Goal: Information Seeking & Learning: Learn about a topic

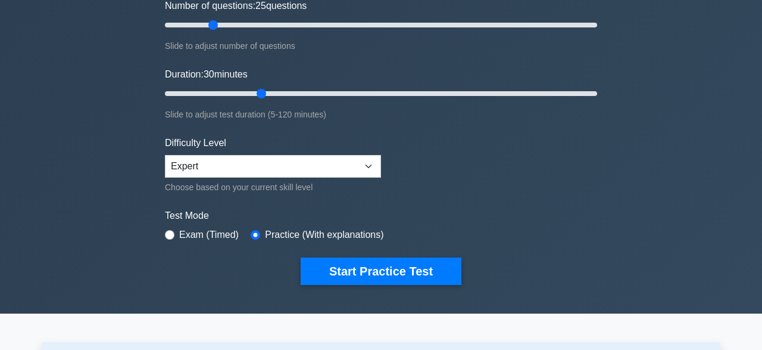
scroll to position [186, 0]
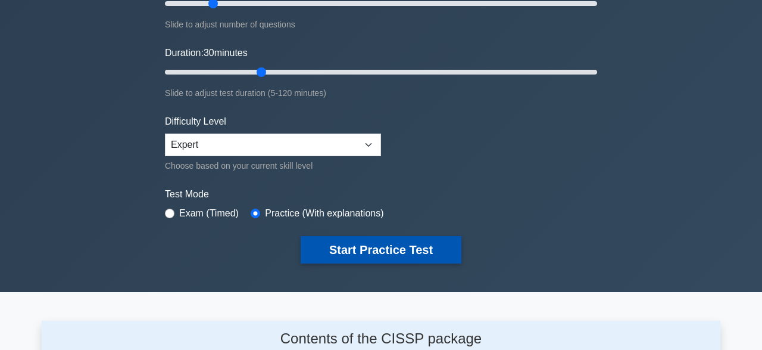
click at [377, 250] on button "Start Practice Test" at bounding box center [381, 249] width 161 height 27
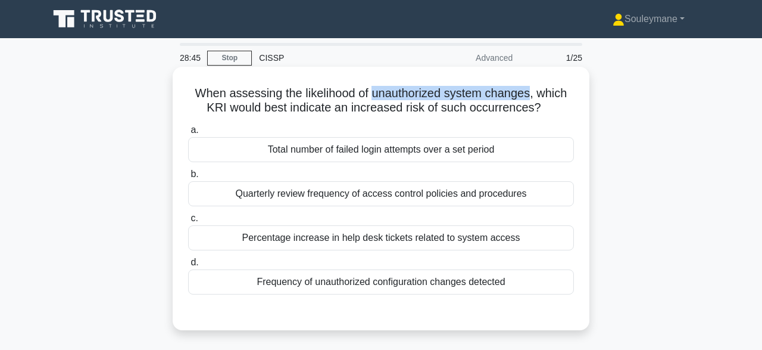
drag, startPoint x: 362, startPoint y: 96, endPoint x: 520, endPoint y: 92, distance: 158.5
click at [518, 92] on h5 "When assessing the likelihood of unauthorized system changes, which KRI would b…" at bounding box center [381, 101] width 388 height 30
copy h5 "unauthorized system changes"
click at [387, 285] on div "Frequency of unauthorized configuration changes detected" at bounding box center [381, 281] width 386 height 25
click at [188, 266] on input "d. Frequency of unauthorized configuration changes detected" at bounding box center [188, 263] width 0 height 8
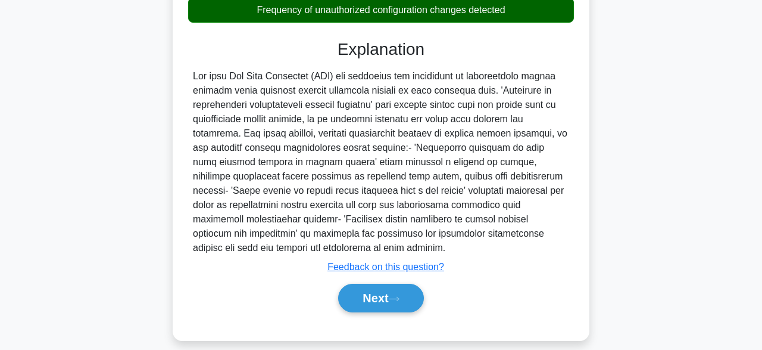
scroll to position [294, 0]
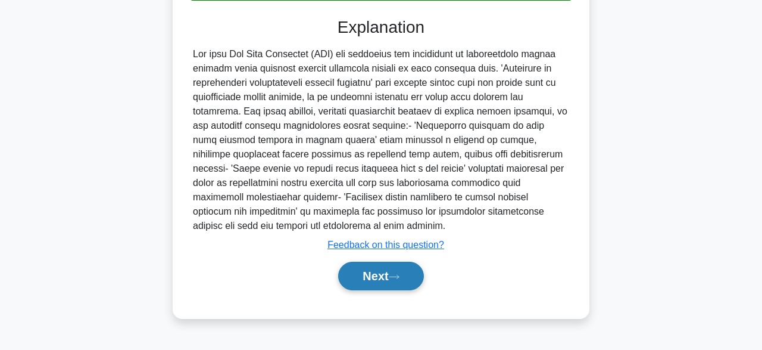
click at [393, 281] on button "Next" at bounding box center [380, 275] width 85 height 29
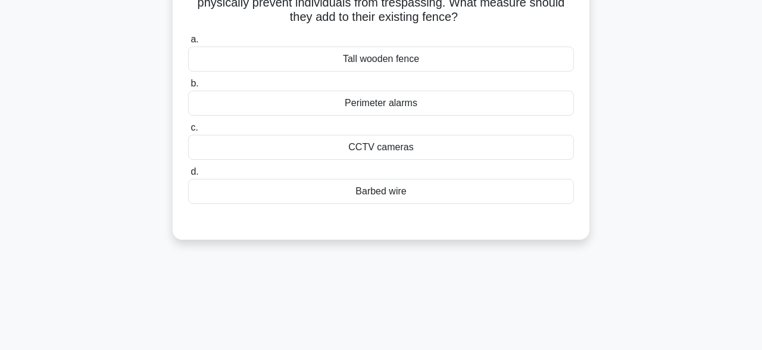
scroll to position [46, 0]
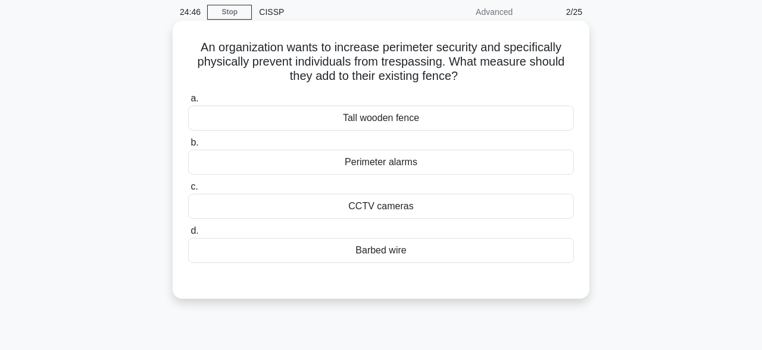
click at [348, 161] on div "Perimeter alarms" at bounding box center [381, 162] width 386 height 25
click at [188, 147] on input "b. Perimeter alarms" at bounding box center [188, 143] width 0 height 8
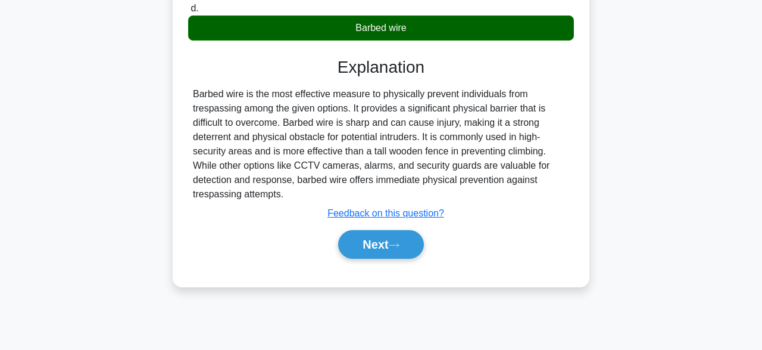
scroll to position [294, 0]
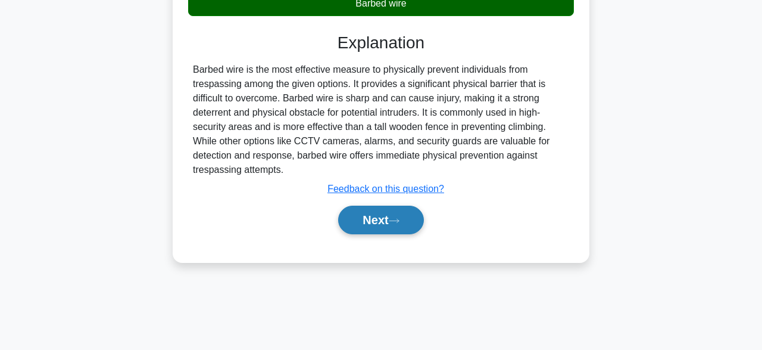
click at [368, 214] on button "Next" at bounding box center [380, 220] width 85 height 29
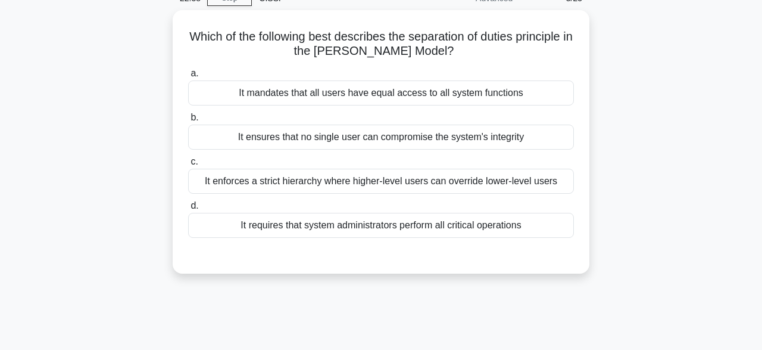
scroll to position [46, 0]
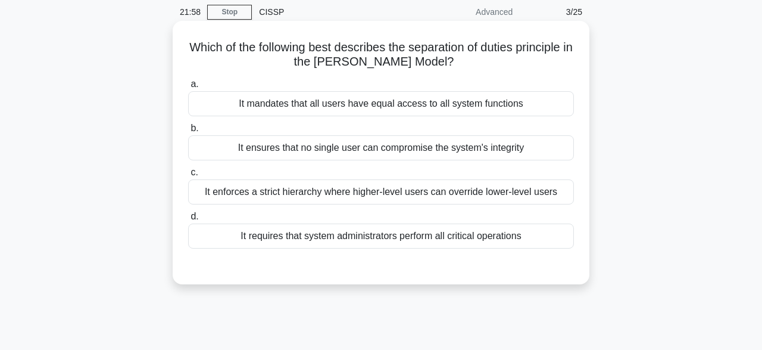
click at [375, 154] on div "It ensures that no single user can compromise the system's integrity" at bounding box center [381, 147] width 386 height 25
click at [188, 132] on input "b. It ensures that no single user can compromise the system's integrity" at bounding box center [188, 128] width 0 height 8
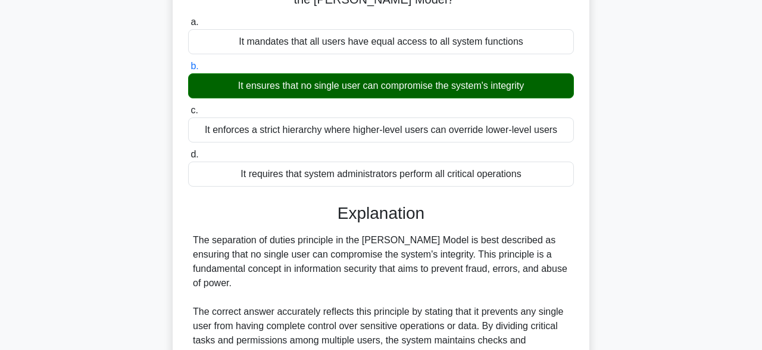
scroll to position [170, 0]
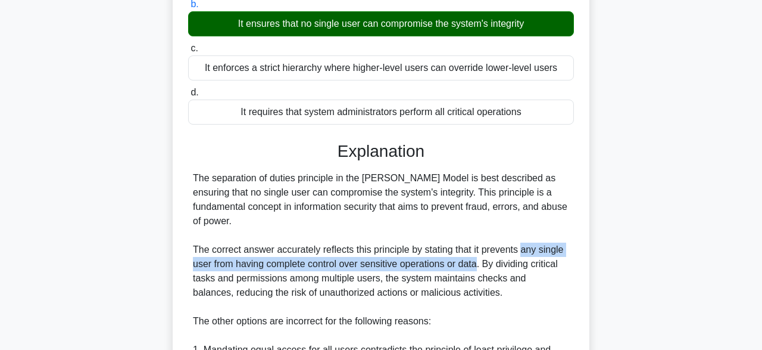
drag, startPoint x: 521, startPoint y: 235, endPoint x: 478, endPoint y: 251, distance: 45.8
click at [478, 251] on div "The separation of duties principle in the Clark-Wilson Model is best described …" at bounding box center [381, 349] width 376 height 357
copy div "any single user from having complete control over sensitive operations or data"
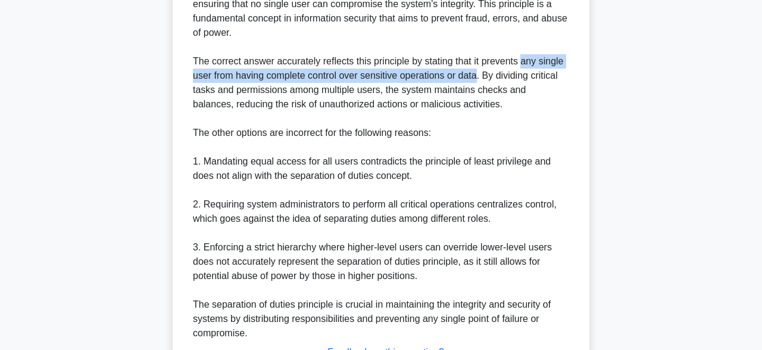
scroll to position [440, 0]
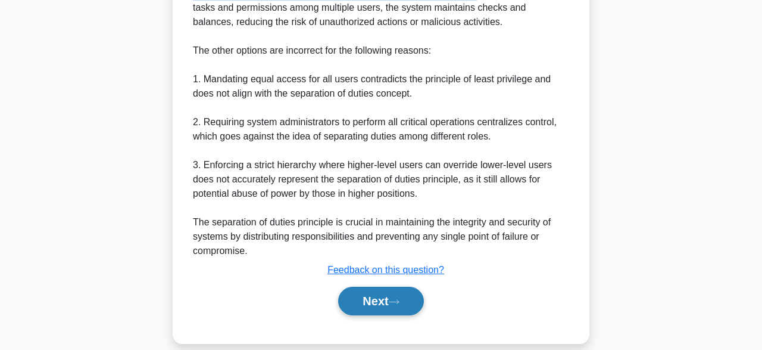
click at [390, 288] on button "Next" at bounding box center [380, 301] width 85 height 29
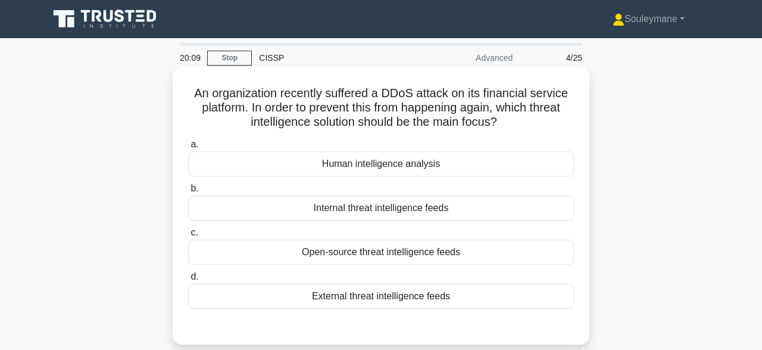
scroll to position [0, 0]
click at [463, 251] on div "Open-source threat intelligence feeds" at bounding box center [381, 251] width 386 height 25
click at [188, 236] on input "c. Open-source threat intelligence feeds" at bounding box center [188, 233] width 0 height 8
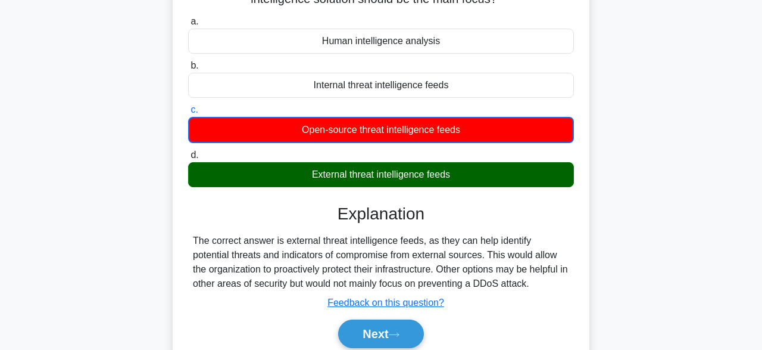
scroll to position [124, 0]
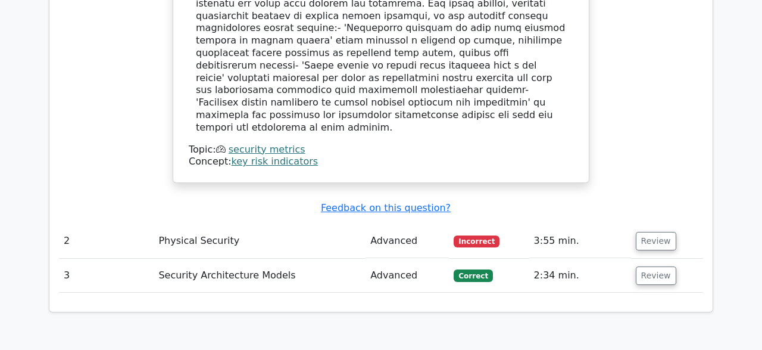
scroll to position [991, 0]
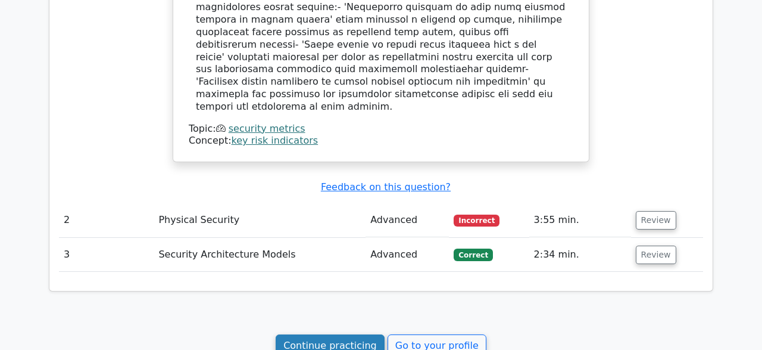
click at [321, 334] on link "Continue practicing" at bounding box center [330, 345] width 109 height 23
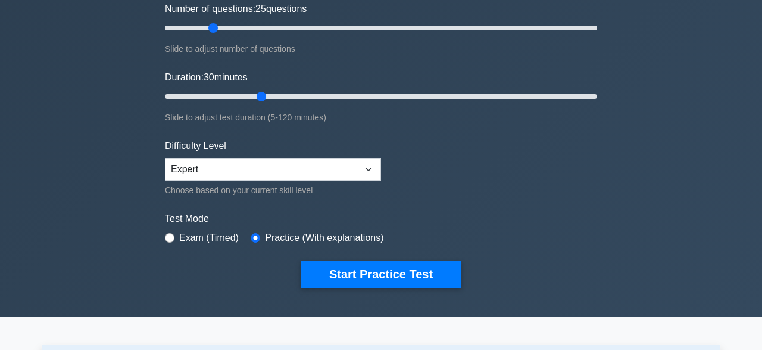
scroll to position [186, 0]
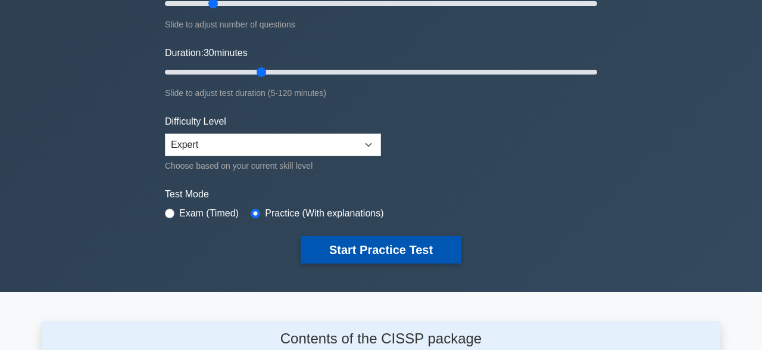
click at [375, 257] on button "Start Practice Test" at bounding box center [381, 249] width 161 height 27
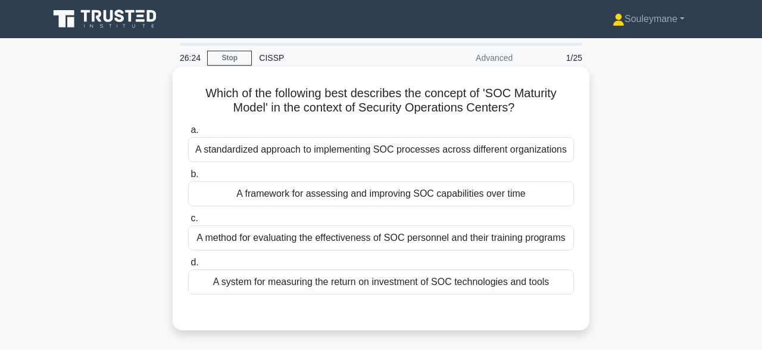
click at [502, 198] on div "A framework for assessing and improving SOC capabilities over time" at bounding box center [381, 193] width 386 height 25
click at [188, 178] on input "b. A framework for assessing and improving SOC capabilities over time" at bounding box center [188, 174] width 0 height 8
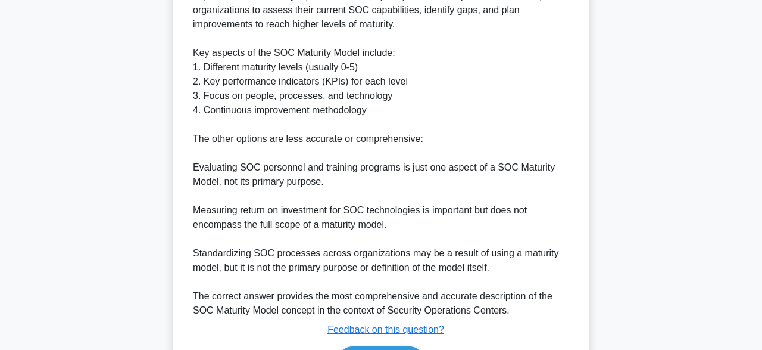
scroll to position [434, 0]
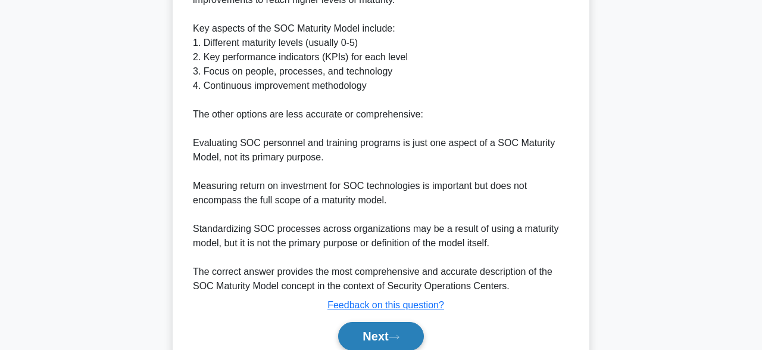
click at [400, 335] on icon at bounding box center [394, 337] width 11 height 7
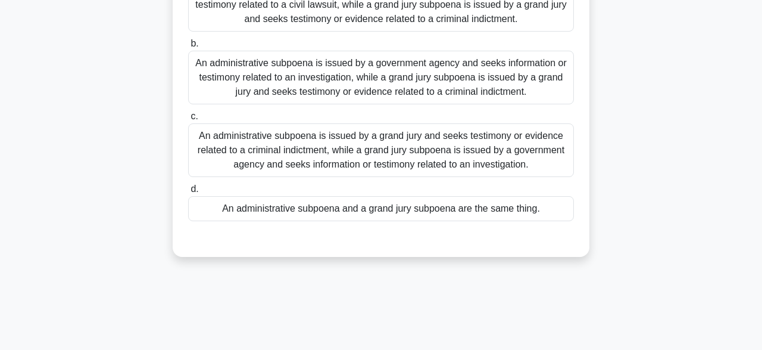
scroll to position [46, 0]
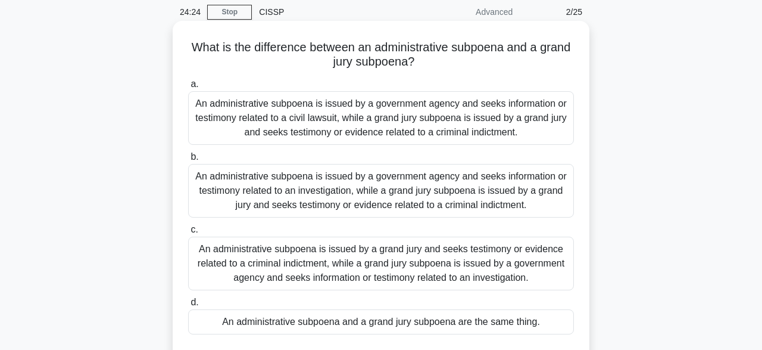
click at [441, 124] on div "An administrative subpoena is issued by a government agency and seeks informati…" at bounding box center [381, 118] width 386 height 54
click at [188, 88] on input "a. An administrative subpoena is issued by a government agency and seeks inform…" at bounding box center [188, 84] width 0 height 8
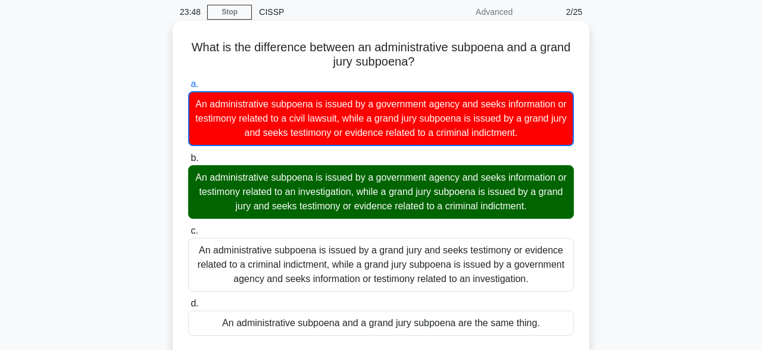
click at [204, 194] on div "An administrative subpoena is issued by a government agency and seeks informati…" at bounding box center [381, 192] width 386 height 54
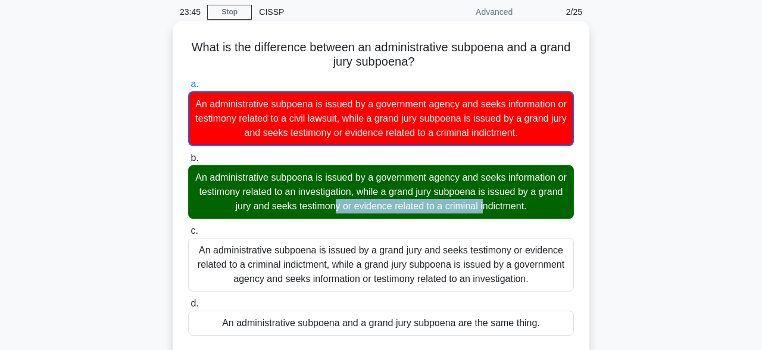
drag, startPoint x: 200, startPoint y: 192, endPoint x: 351, endPoint y: 196, distance: 151.3
click at [351, 196] on div "An administrative subpoena is issued by a government agency and seeks informati…" at bounding box center [381, 192] width 386 height 54
copy div "testimony related to an investigation"
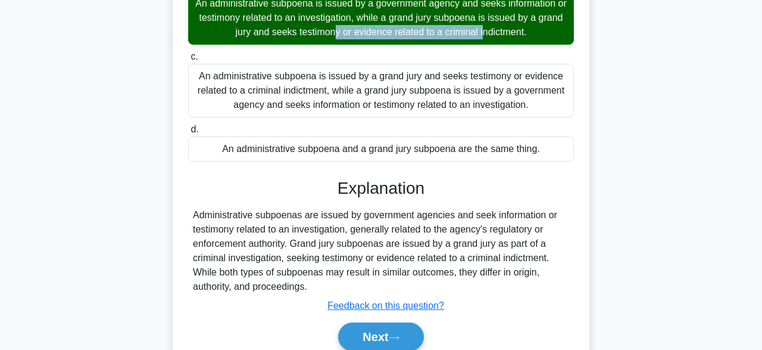
scroll to position [232, 0]
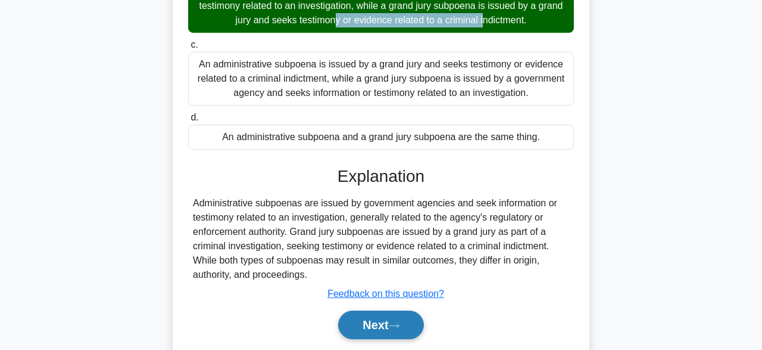
click at [359, 326] on button "Next" at bounding box center [380, 324] width 85 height 29
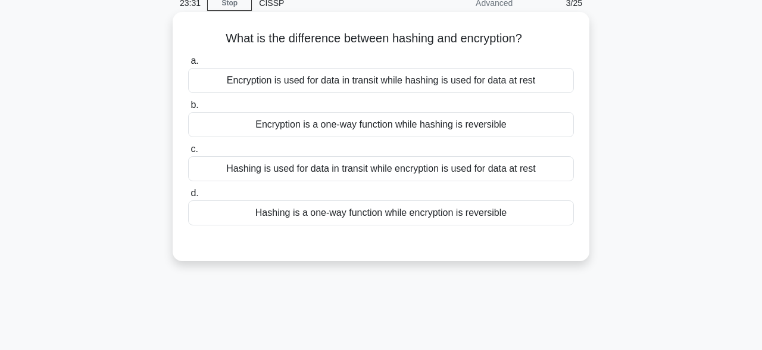
scroll to position [0, 0]
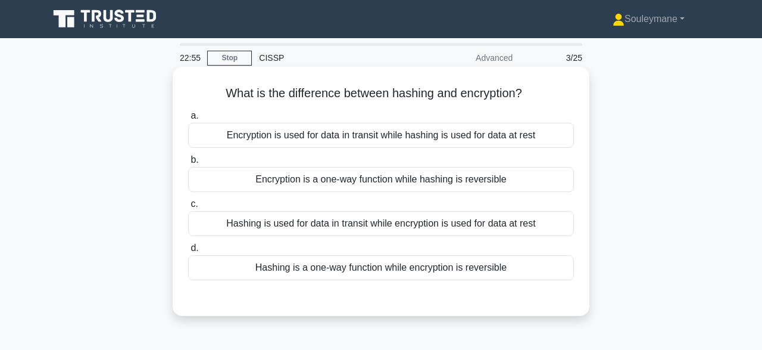
click at [375, 271] on div "Hashing is a one-way function while encryption is reversible" at bounding box center [381, 267] width 386 height 25
click at [188, 252] on input "d. Hashing is a one-way function while encryption is reversible" at bounding box center [188, 248] width 0 height 8
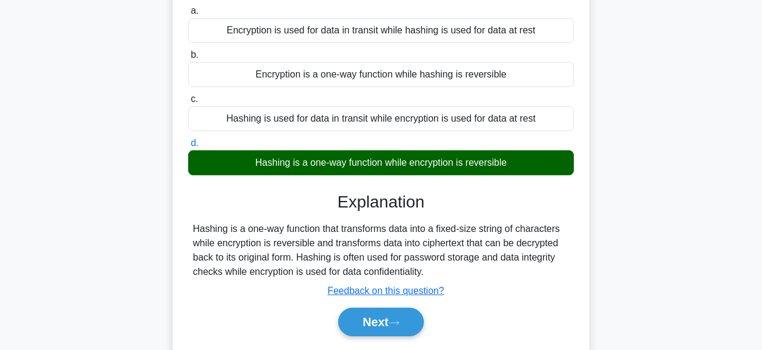
scroll to position [124, 0]
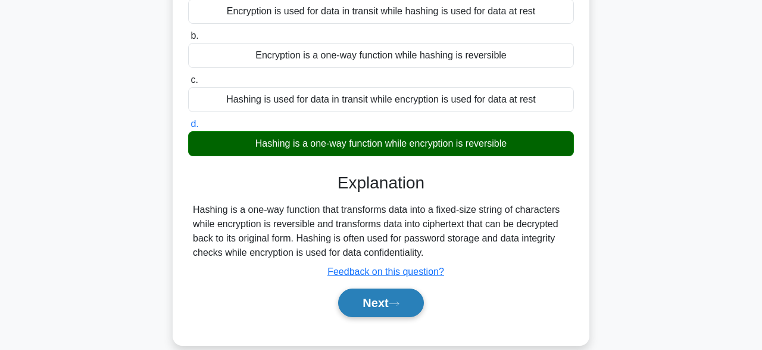
click at [363, 298] on button "Next" at bounding box center [380, 302] width 85 height 29
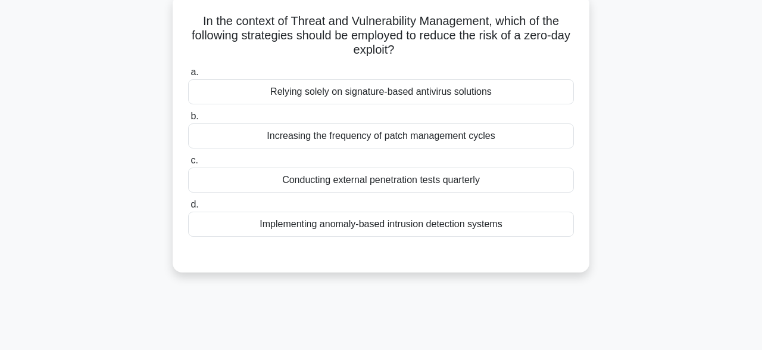
scroll to position [0, 0]
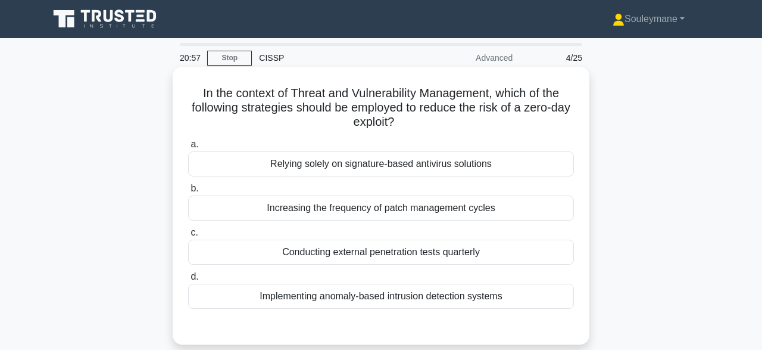
click at [362, 259] on div "Conducting external penetration tests quarterly" at bounding box center [381, 251] width 386 height 25
click at [188, 236] on input "c. Conducting external penetration tests quarterly" at bounding box center [188, 233] width 0 height 8
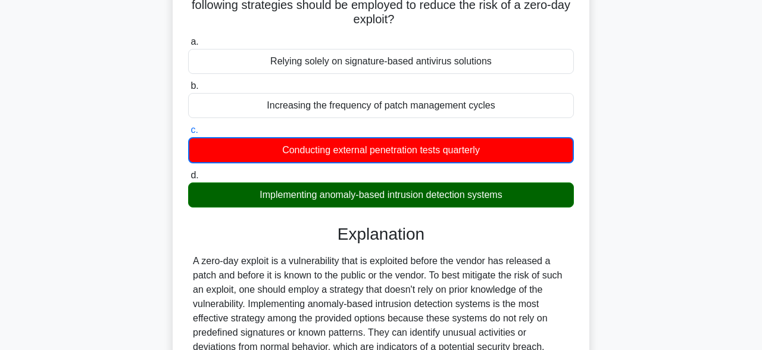
scroll to position [124, 0]
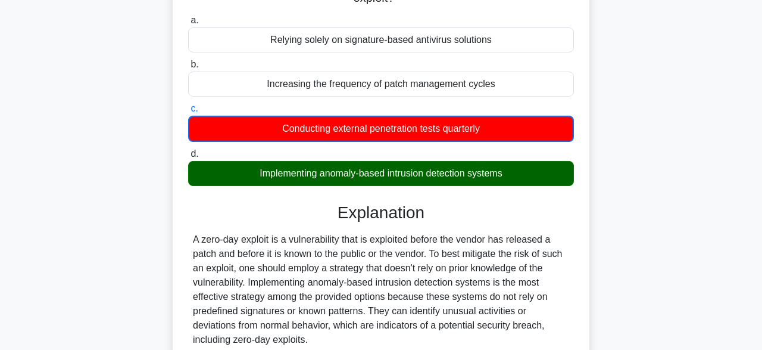
drag, startPoint x: 260, startPoint y: 172, endPoint x: 503, endPoint y: 174, distance: 242.4
click at [503, 174] on div "Implementing anomaly-based intrusion detection systems" at bounding box center [381, 173] width 386 height 25
copy div "Implementing anomaly-based intrusion detection systems"
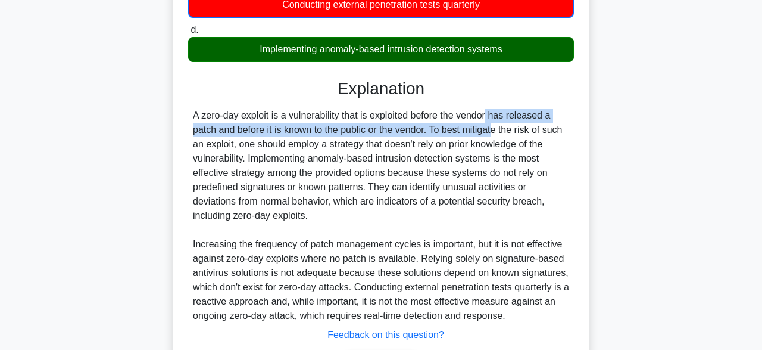
drag, startPoint x: 414, startPoint y: 116, endPoint x: 428, endPoint y: 127, distance: 17.9
click at [428, 127] on div "A zero-day exploit is a vulnerability that is exploited before the vendor has r…" at bounding box center [381, 215] width 376 height 214
copy div "before the vendor has released a patch and before it is known to the public or …"
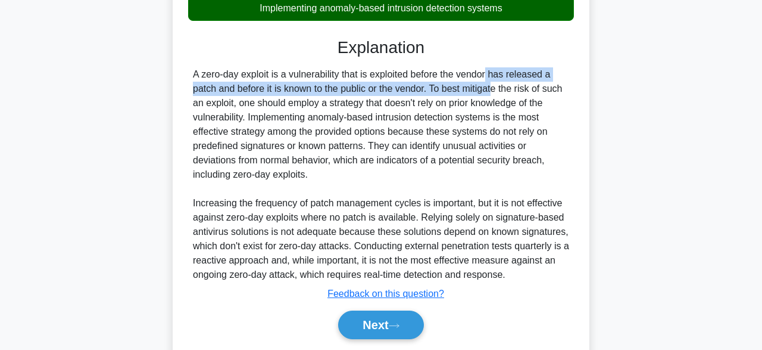
scroll to position [310, 0]
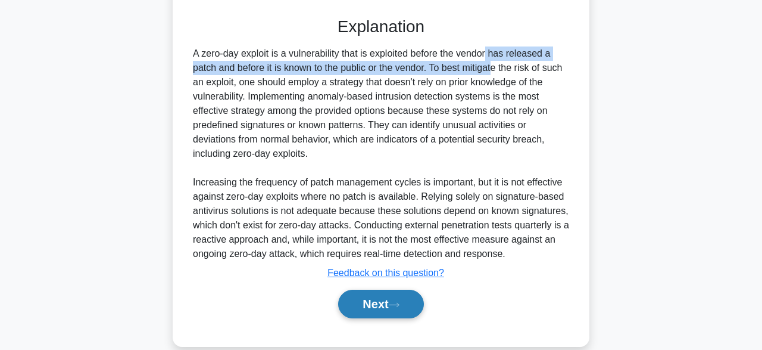
click at [387, 307] on button "Next" at bounding box center [380, 303] width 85 height 29
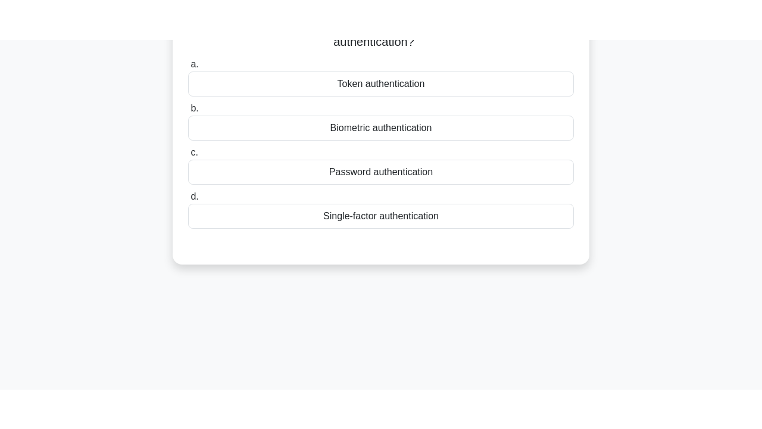
scroll to position [46, 0]
